Goal: Find specific page/section: Find specific page/section

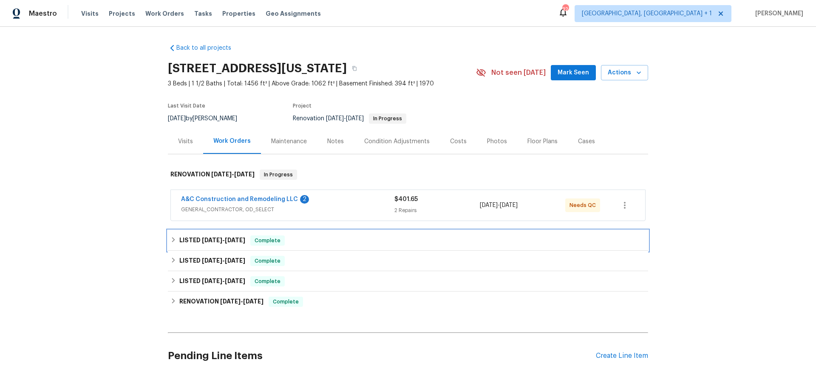
click at [336, 242] on div "LISTED 8/25/25 - 8/25/25 Complete" at bounding box center [408, 241] width 475 height 10
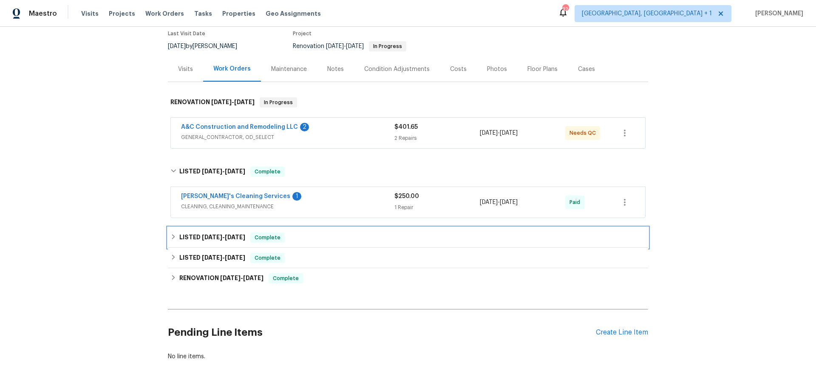
click at [307, 234] on div "LISTED 7/11/25 - 7/18/25 Complete" at bounding box center [408, 238] width 475 height 10
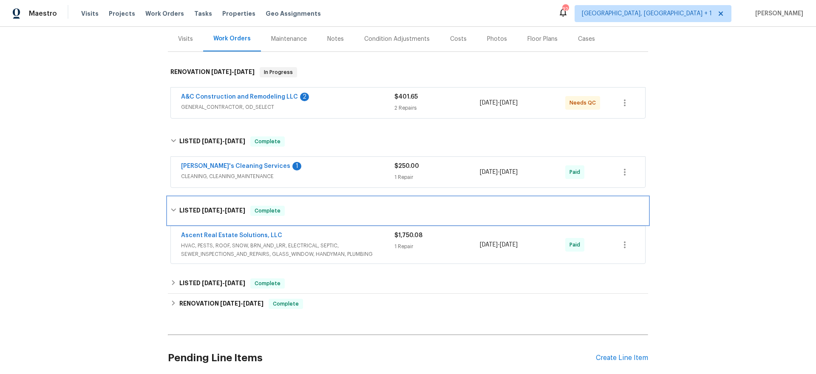
scroll to position [114, 0]
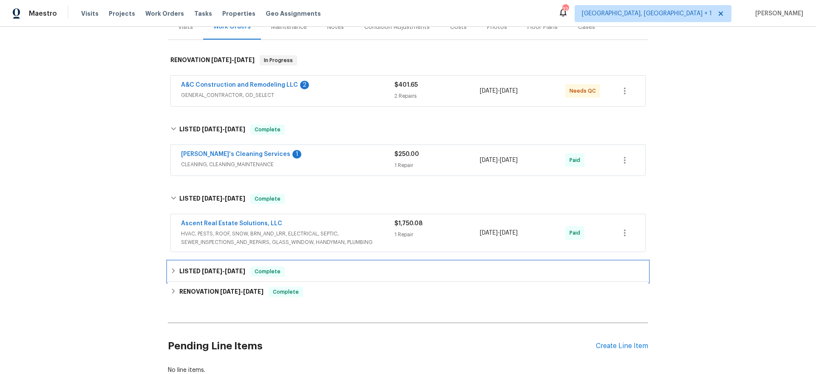
click at [322, 266] on div "LISTED 6/8/25 - 6/17/25 Complete" at bounding box center [408, 272] width 480 height 20
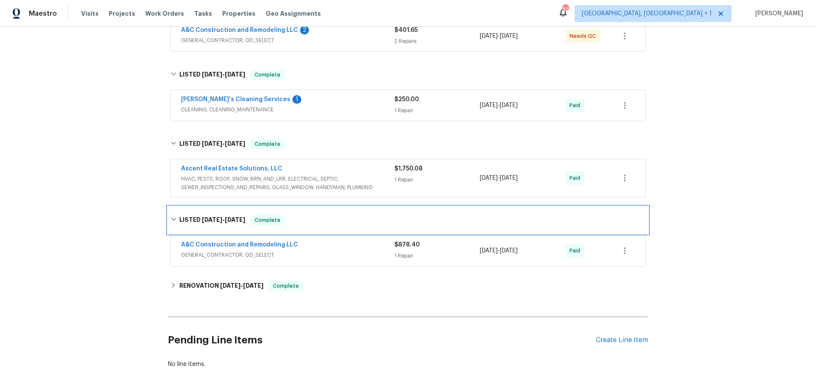
scroll to position [179, 0]
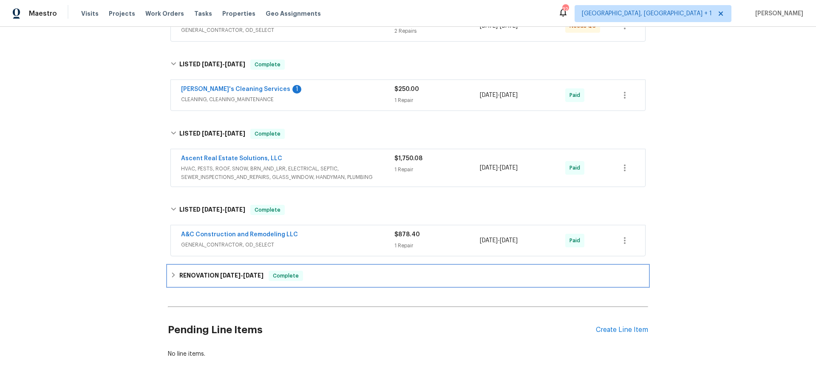
click at [321, 278] on div "RENOVATION 3/27/25 - 4/11/25 Complete" at bounding box center [408, 276] width 475 height 10
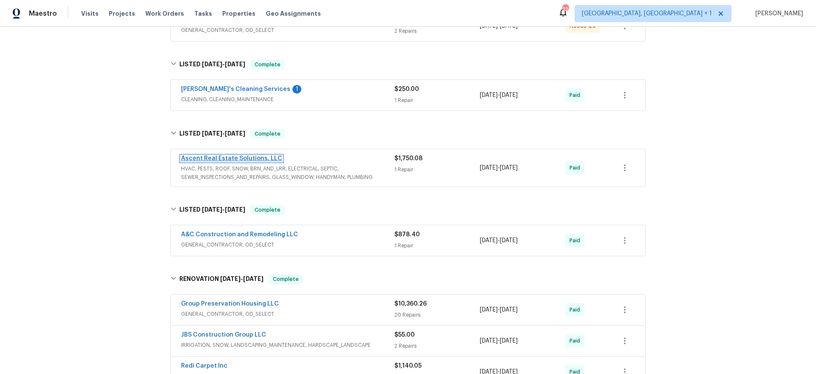
click at [232, 159] on link "Ascent Real Estate Solutions, LLC" at bounding box center [231, 159] width 101 height 6
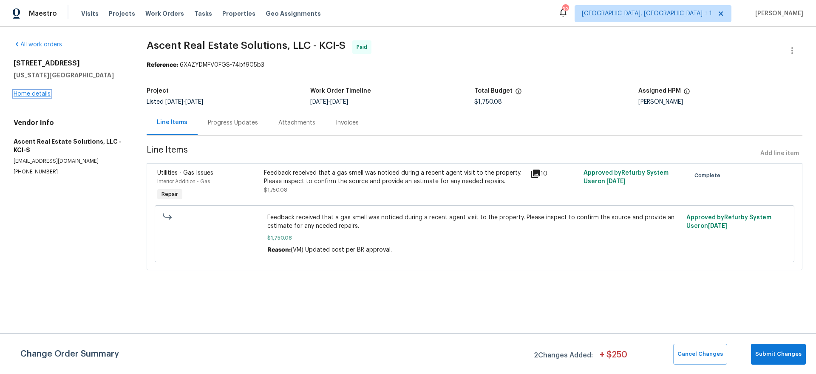
click at [32, 94] on link "Home details" at bounding box center [32, 94] width 37 height 6
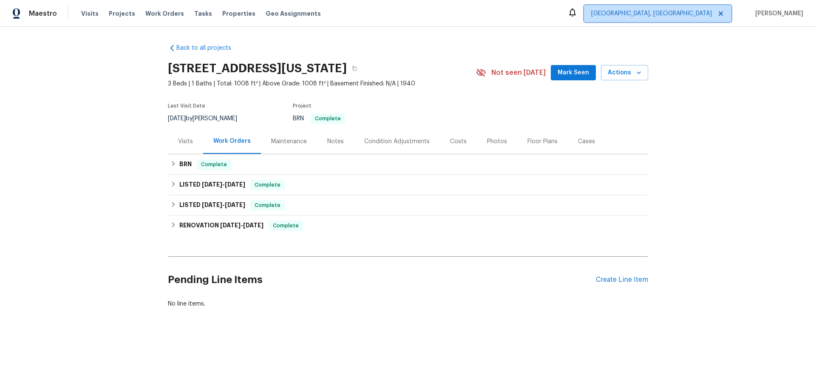
click at [673, 15] on span "[GEOGRAPHIC_DATA], [GEOGRAPHIC_DATA]" at bounding box center [651, 13] width 121 height 9
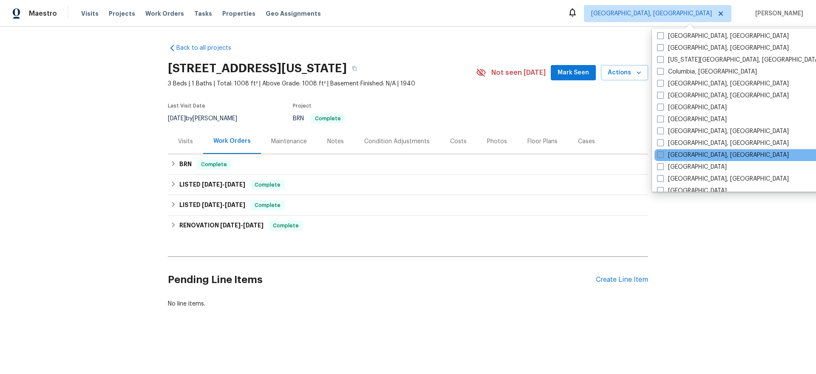
scroll to position [316, 0]
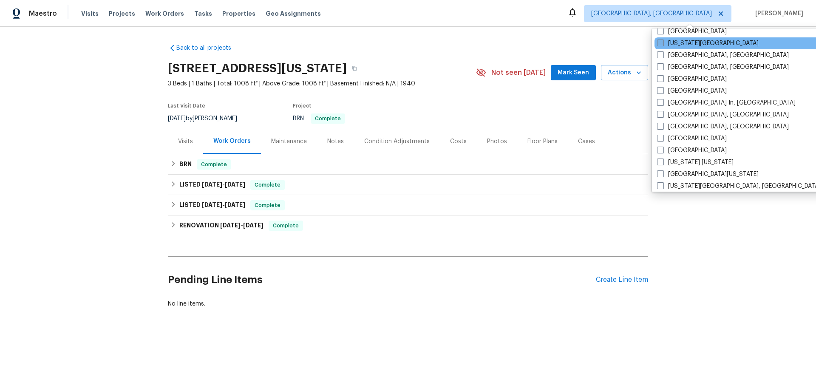
click at [665, 45] on label "[US_STATE][GEOGRAPHIC_DATA]" at bounding box center [708, 43] width 102 height 9
click at [663, 45] on input "[US_STATE][GEOGRAPHIC_DATA]" at bounding box center [660, 42] width 6 height 6
checkbox input "true"
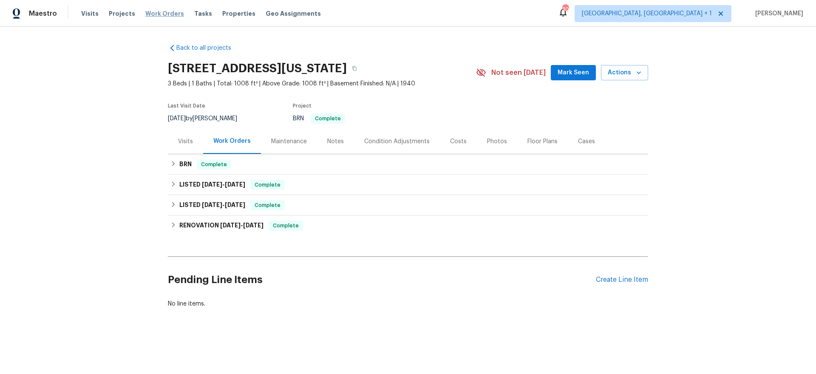
click at [149, 15] on span "Work Orders" at bounding box center [164, 13] width 39 height 9
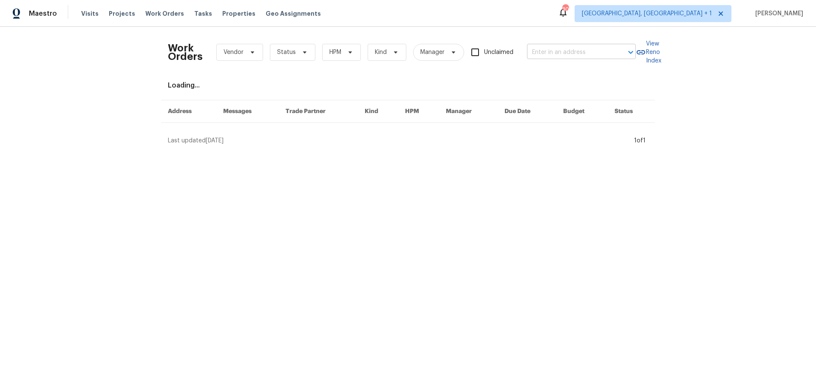
click at [557, 53] on input "text" at bounding box center [569, 52] width 85 height 13
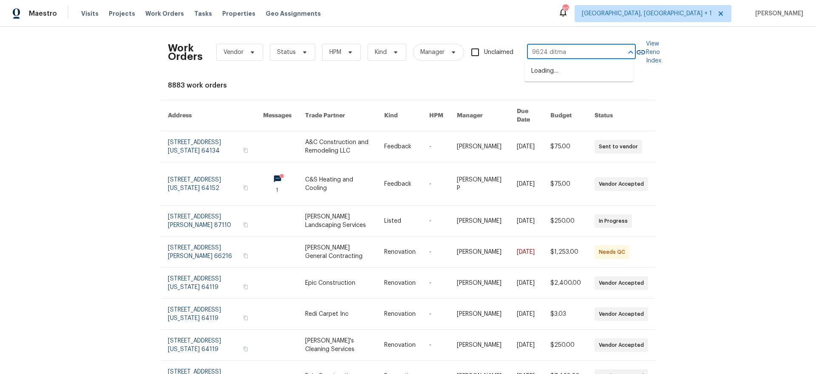
type input "9624 [PERSON_NAME]"
click at [551, 79] on li "[STREET_ADDRESS][PERSON_NAME][US_STATE]" at bounding box center [579, 75] width 109 height 23
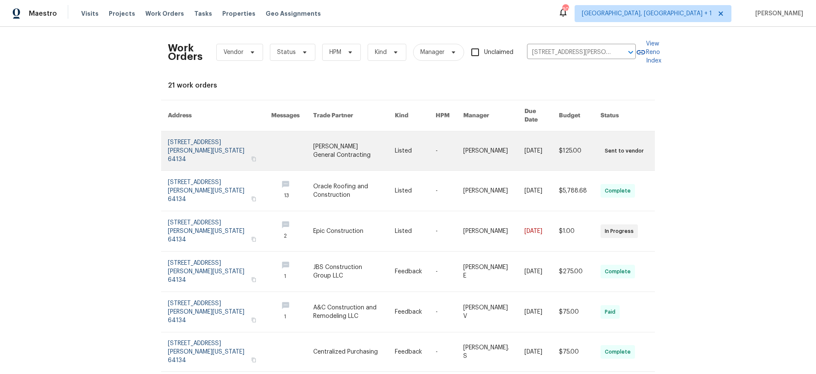
click at [189, 137] on link at bounding box center [219, 150] width 103 height 39
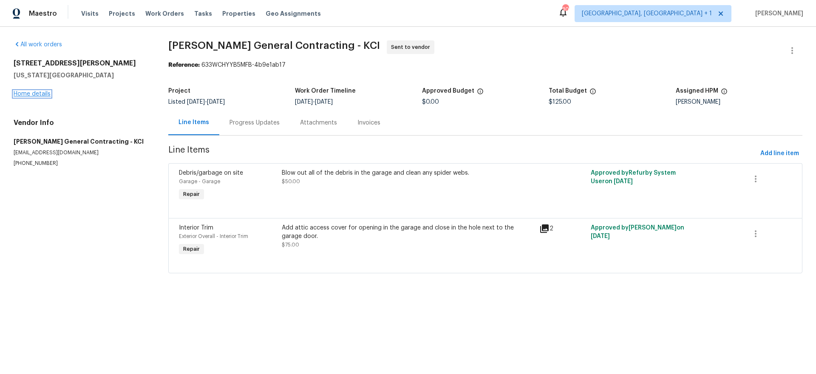
click at [26, 95] on link "Home details" at bounding box center [32, 94] width 37 height 6
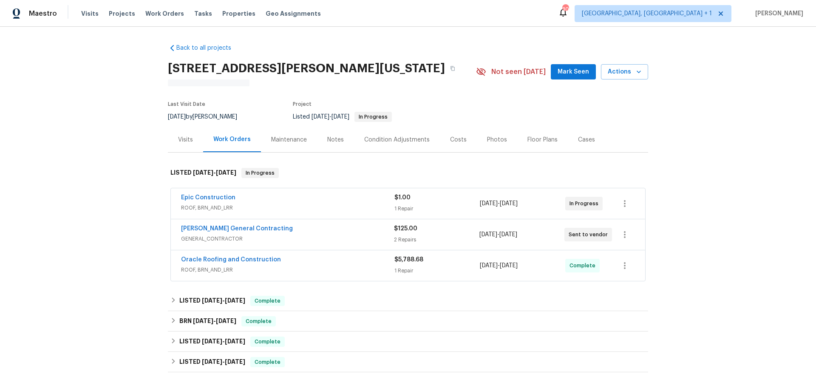
click at [330, 270] on span "ROOF, BRN_AND_LRR" at bounding box center [287, 270] width 213 height 9
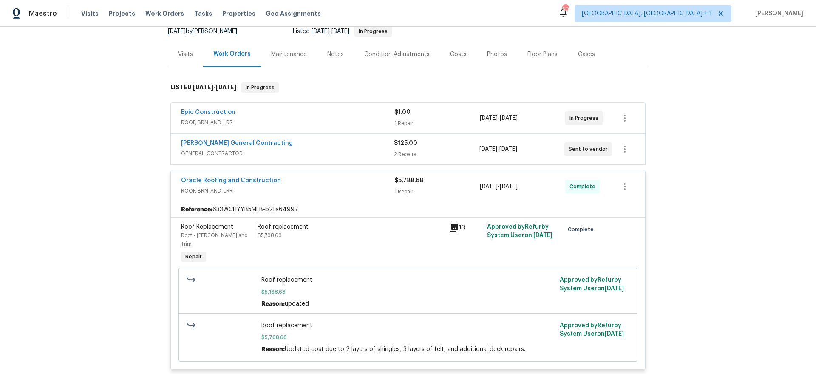
scroll to position [88, 0]
click at [298, 152] on span "GENERAL_CONTRACTOR" at bounding box center [287, 153] width 213 height 9
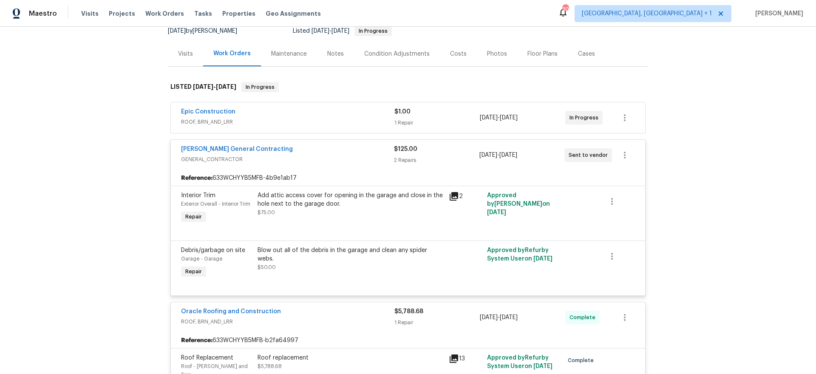
click at [310, 118] on span "ROOF, BRN_AND_LRR" at bounding box center [287, 122] width 213 height 9
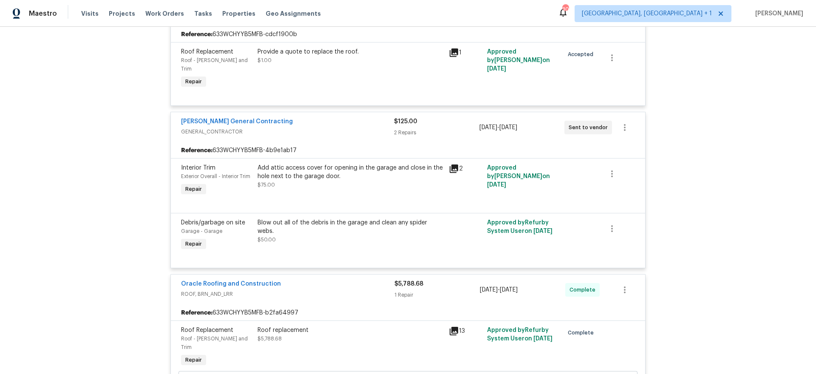
scroll to position [75, 0]
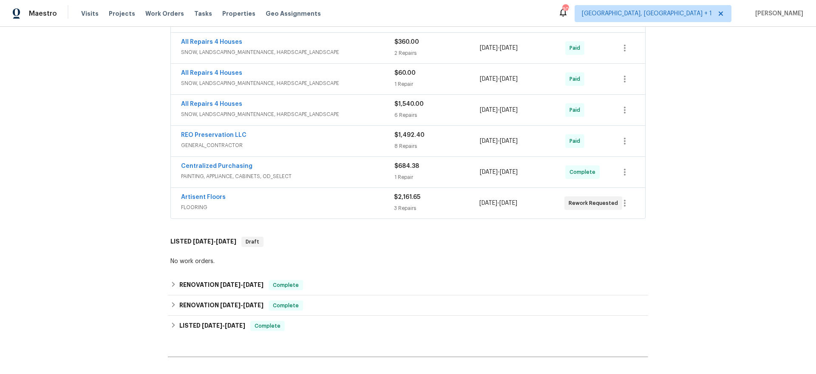
scroll to position [313, 0]
click at [201, 283] on h6 "RENOVATION [DATE] - [DATE]" at bounding box center [221, 285] width 84 height 10
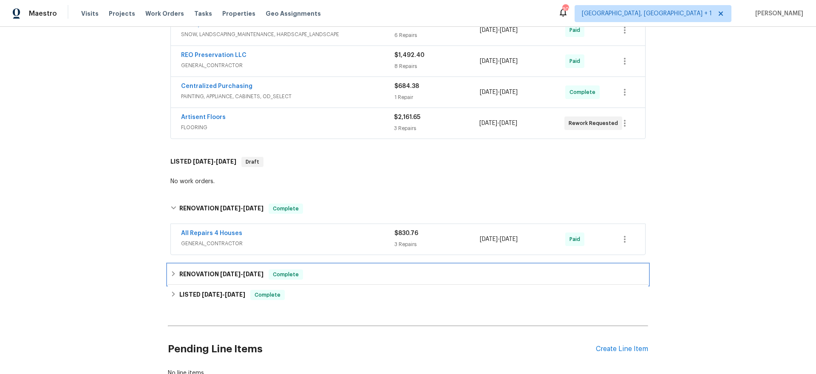
click at [188, 273] on h6 "RENOVATION [DATE] - [DATE]" at bounding box center [221, 275] width 84 height 10
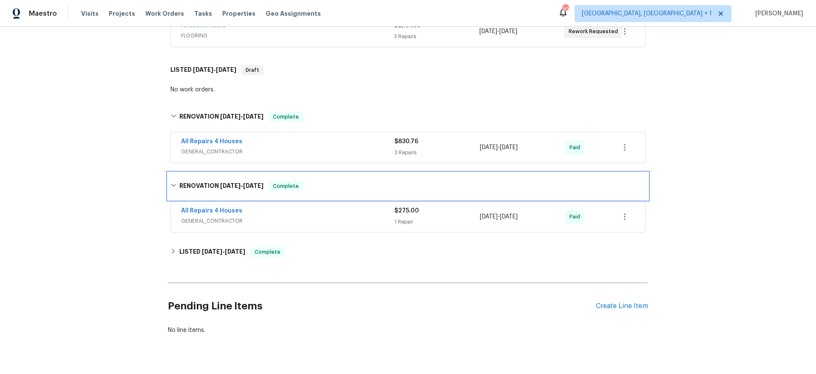
scroll to position [509, 0]
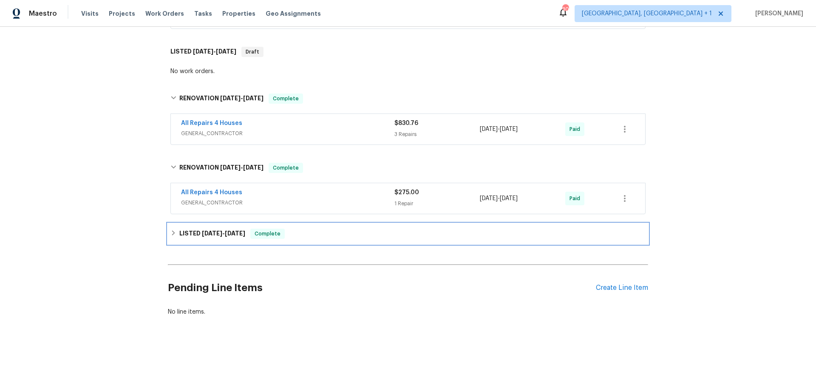
click at [204, 230] on span "8/22/25" at bounding box center [212, 233] width 20 height 6
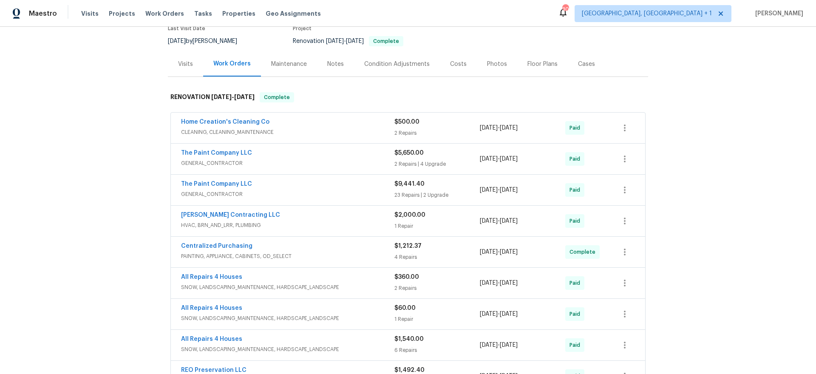
scroll to position [72, 0]
